Goal: Information Seeking & Learning: Learn about a topic

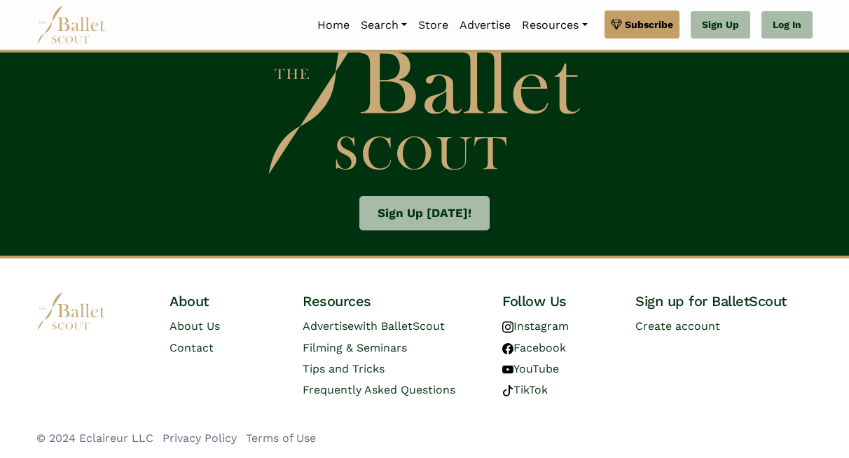
scroll to position [2691, 0]
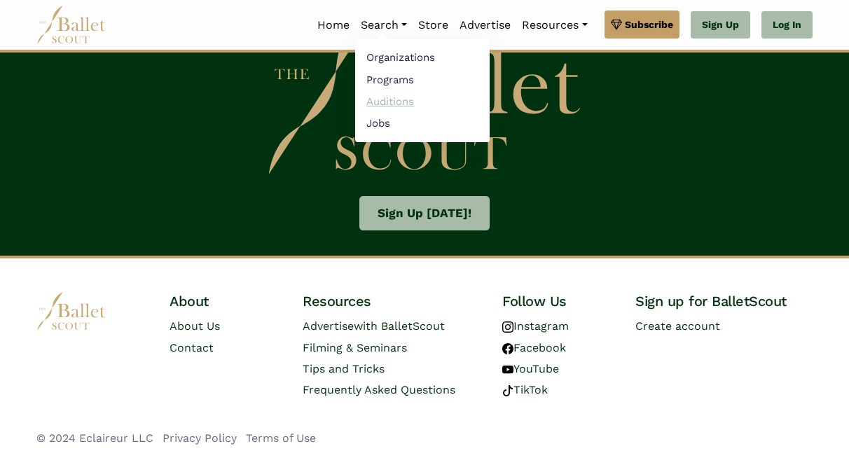
click at [355, 100] on link "Auditions" at bounding box center [422, 101] width 135 height 22
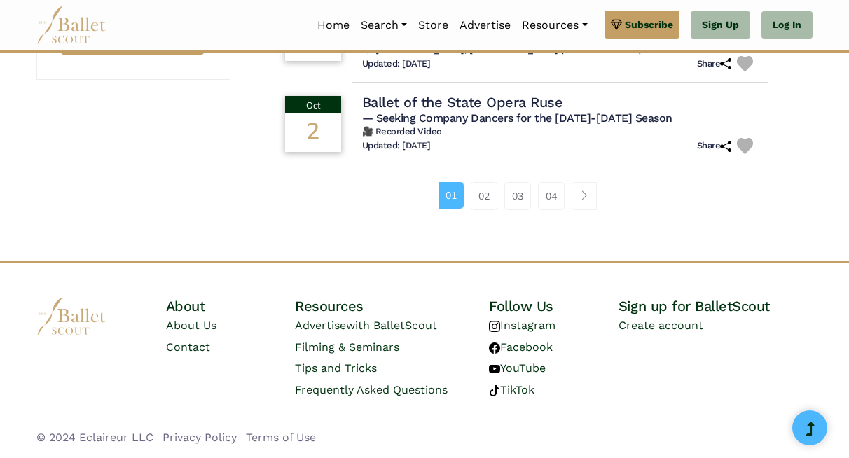
scroll to position [1269, 0]
click at [517, 210] on link "03" at bounding box center [518, 196] width 27 height 28
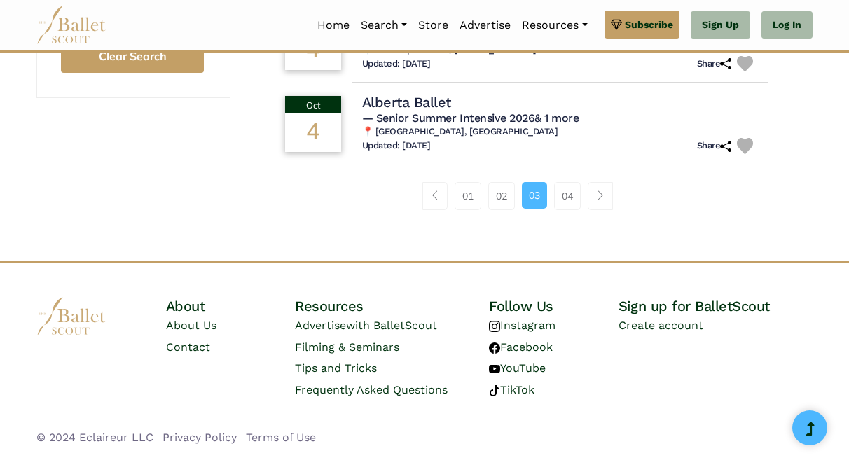
scroll to position [1380, 0]
click at [598, 191] on span "Page navigation example" at bounding box center [601, 196] width 10 height 10
